Goal: Transaction & Acquisition: Obtain resource

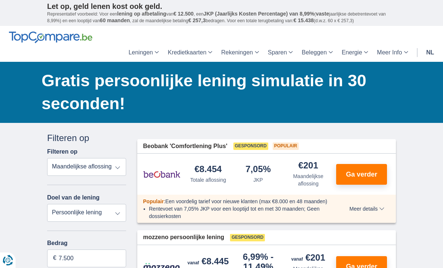
click at [119, 165] on select "Totale aflossing JKP Maandelijkse aflossing" at bounding box center [86, 167] width 79 height 18
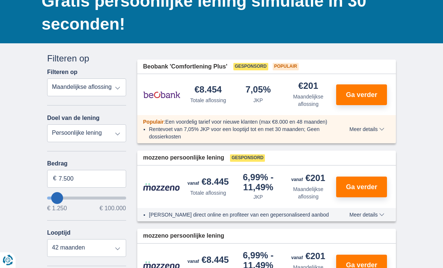
click at [119, 135] on select "Persoonlijke lening Auto Moto / fiets Mobilhome / caravan Renovatie Energie Sch…" at bounding box center [86, 134] width 79 height 18
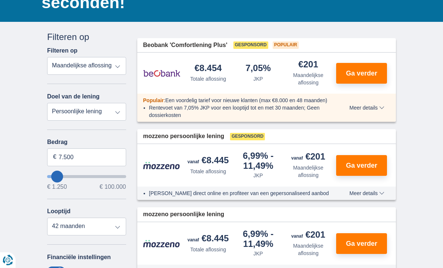
scroll to position [129, 0]
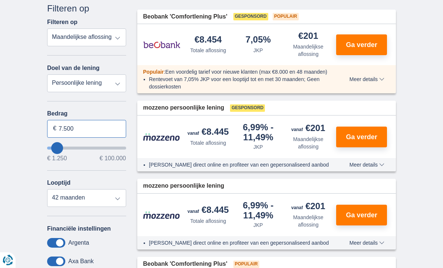
click at [83, 132] on input "7.500" at bounding box center [86, 129] width 79 height 18
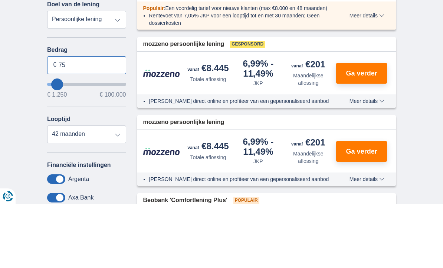
type input "7"
type input "10.000"
type input "10250"
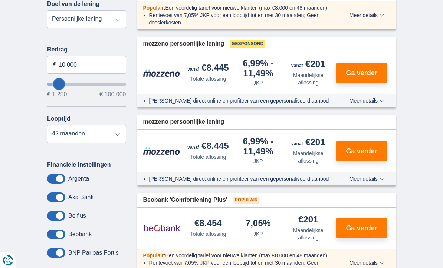
select select "48"
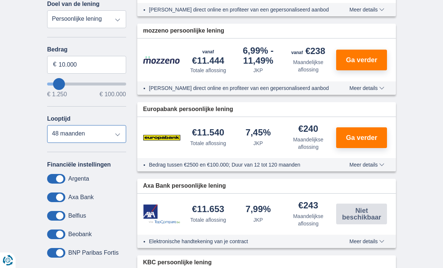
click at [116, 132] on select "12 maanden 18 maanden 24 maanden 30 maanden 36 maanden 42 maanden 48 maanden" at bounding box center [86, 134] width 79 height 18
type input "10250"
click at [55, 256] on span at bounding box center [56, 253] width 18 height 10
click at [0, 0] on input "checkbox" at bounding box center [0, 0] width 0 height 0
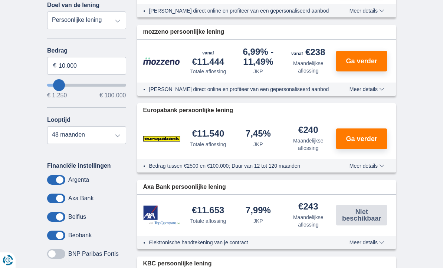
scroll to position [193, 0]
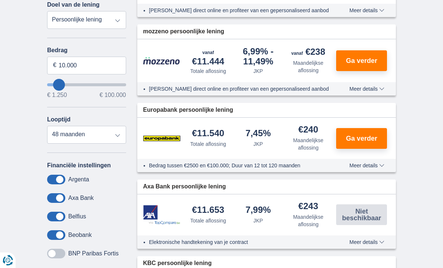
click at [360, 136] on span "Ga verder" at bounding box center [361, 138] width 31 height 7
